Goal: Check status: Check status

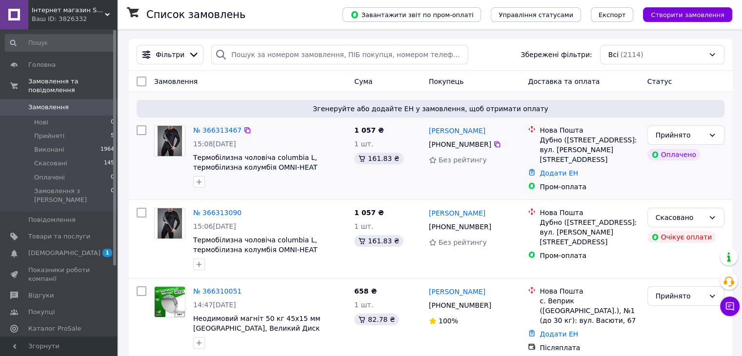
scroll to position [49, 0]
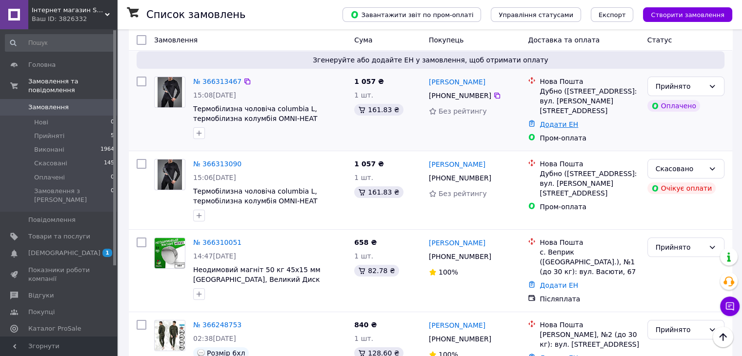
click at [569, 123] on link "Додати ЕН" at bounding box center [558, 124] width 39 height 8
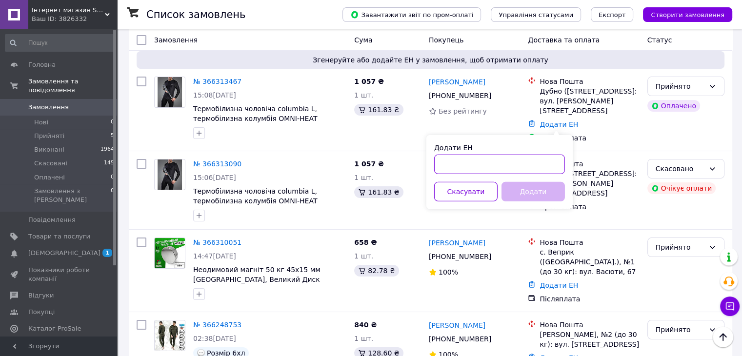
paste input "20451269127979"
type input "20451269127979"
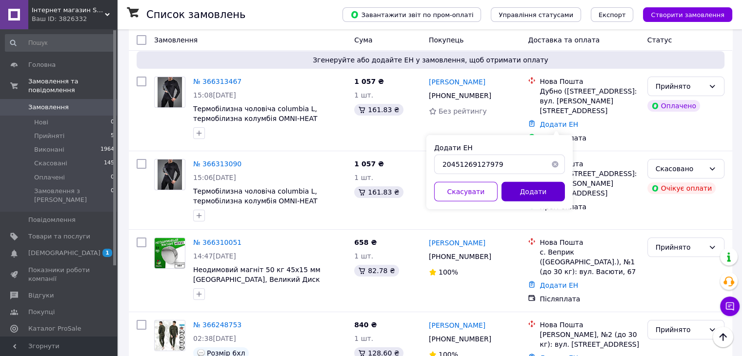
click at [561, 187] on button "Додати" at bounding box center [532, 192] width 63 height 20
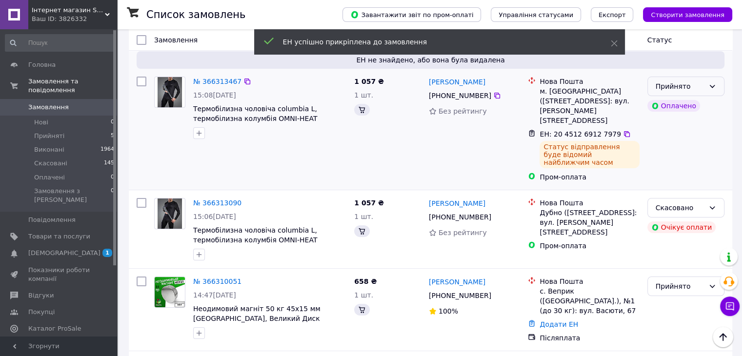
click at [710, 90] on icon at bounding box center [712, 86] width 8 height 8
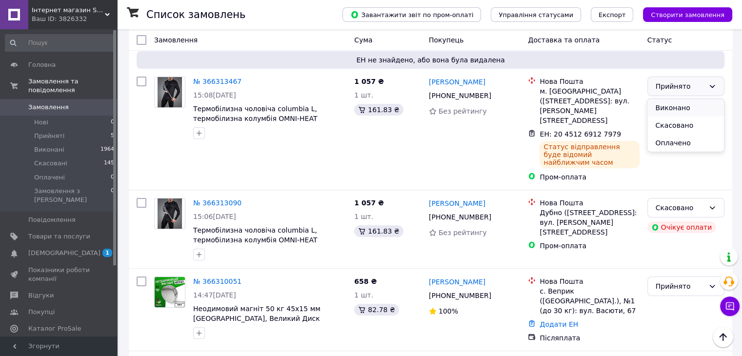
click at [690, 106] on li "Виконано" at bounding box center [685, 108] width 76 height 18
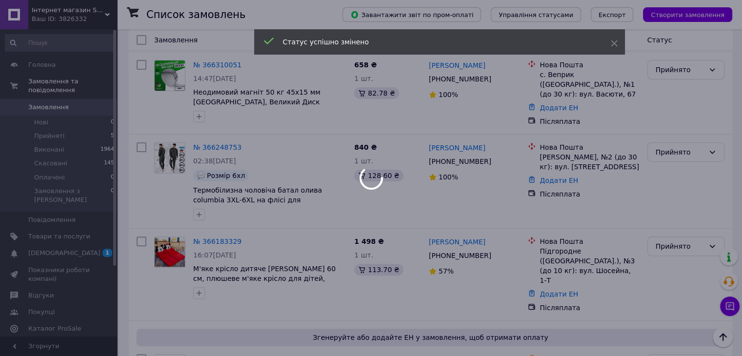
scroll to position [293, 0]
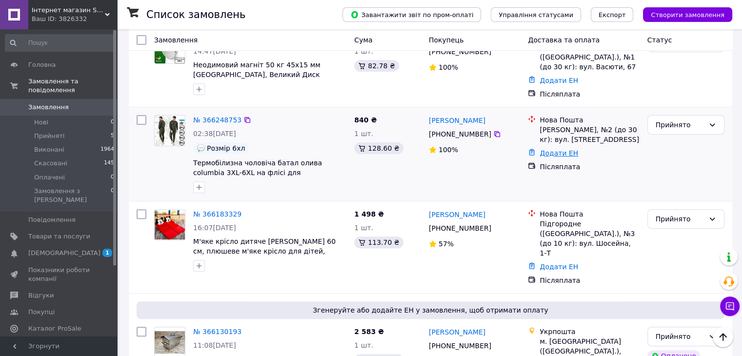
click at [556, 149] on link "Додати ЕН" at bounding box center [558, 153] width 39 height 8
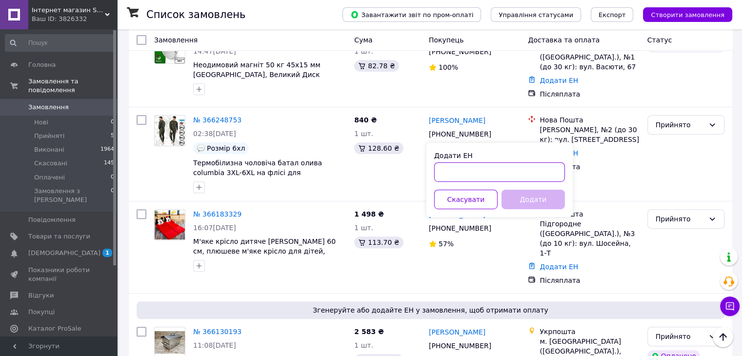
paste input "20451269039435"
type input "20451269039435"
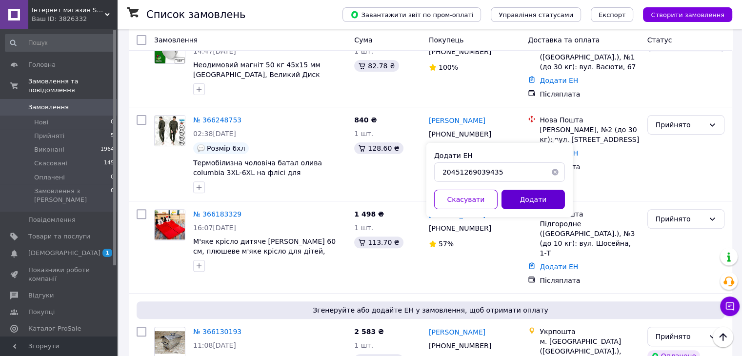
click at [551, 200] on button "Додати" at bounding box center [532, 200] width 63 height 20
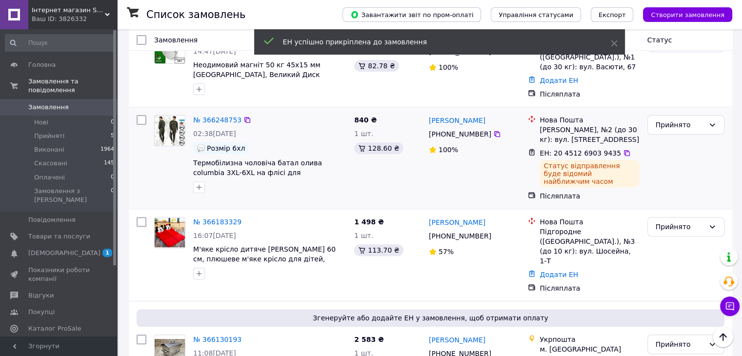
click at [679, 114] on div "Прийнято" at bounding box center [685, 158] width 85 height 94
click at [684, 119] on div "Прийнято" at bounding box center [679, 124] width 49 height 11
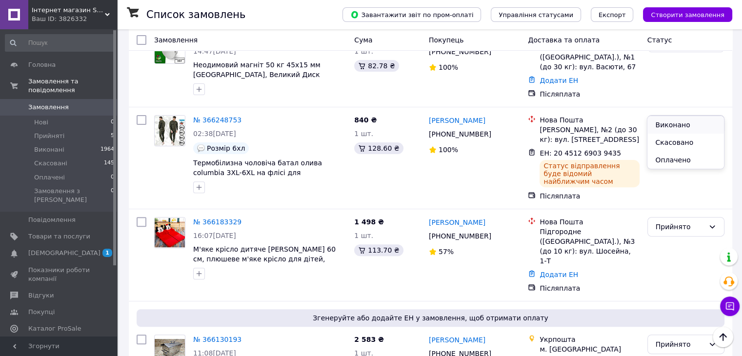
click at [677, 120] on li "Виконано" at bounding box center [685, 125] width 76 height 18
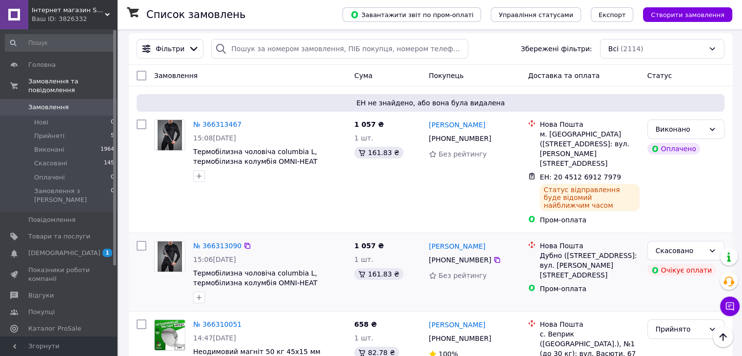
scroll to position [0, 0]
